Goal: Task Accomplishment & Management: Manage account settings

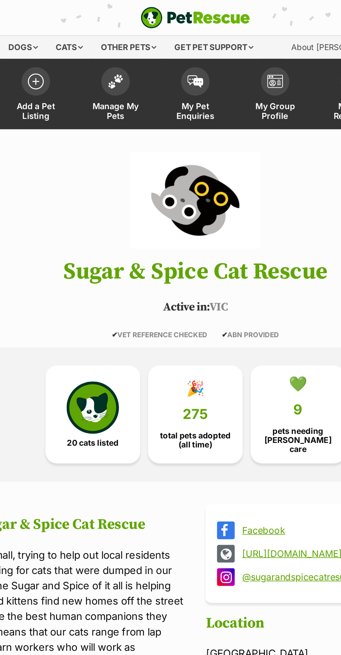
click at [136, 74] on span "Manage My Pets" at bounding box center [121, 68] width 31 height 12
